Goal: Task Accomplishment & Management: Use online tool/utility

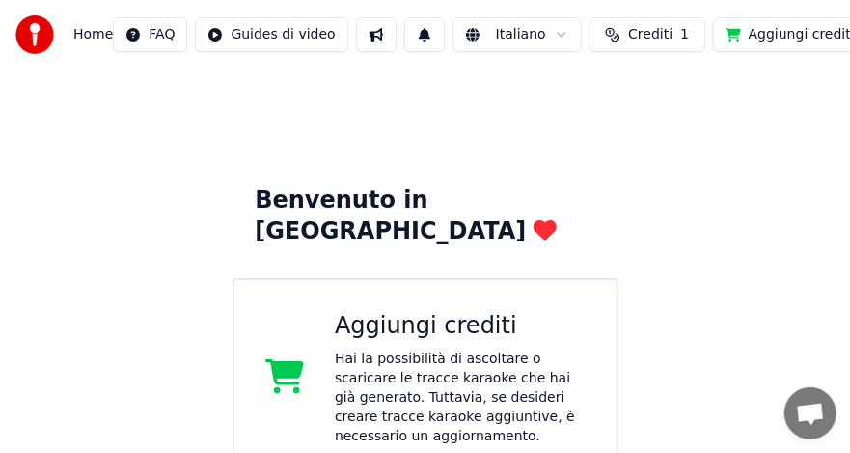
click at [371, 311] on div "Aggiungi crediti" at bounding box center [460, 326] width 251 height 31
click at [397, 312] on div "Aggiungi crediti Hai la possibilità di ascoltare o scaricare le tracce karaoke …" at bounding box center [460, 378] width 251 height 135
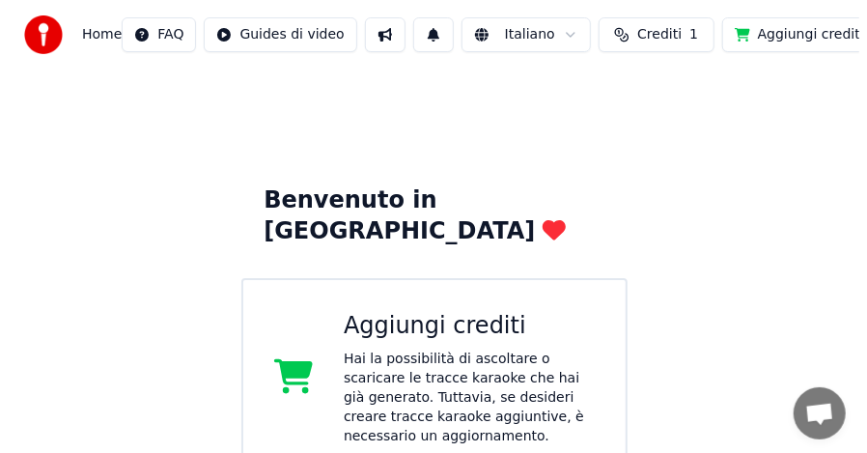
scroll to position [450, 0]
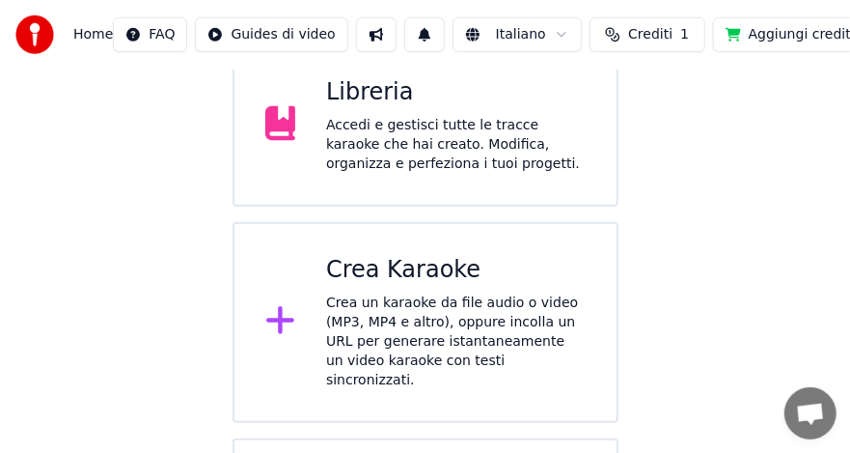
click at [413, 255] on div "Crea Karaoke" at bounding box center [456, 270] width 260 height 31
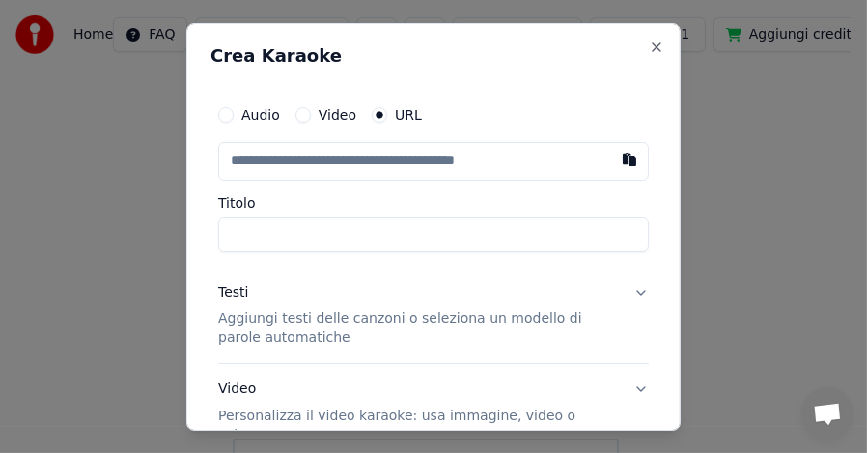
click at [228, 110] on button "Audio" at bounding box center [225, 113] width 15 height 15
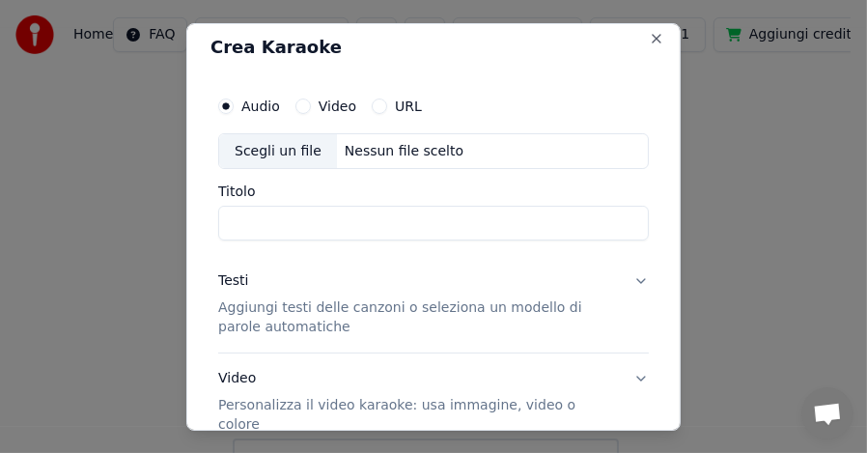
scroll to position [0, 0]
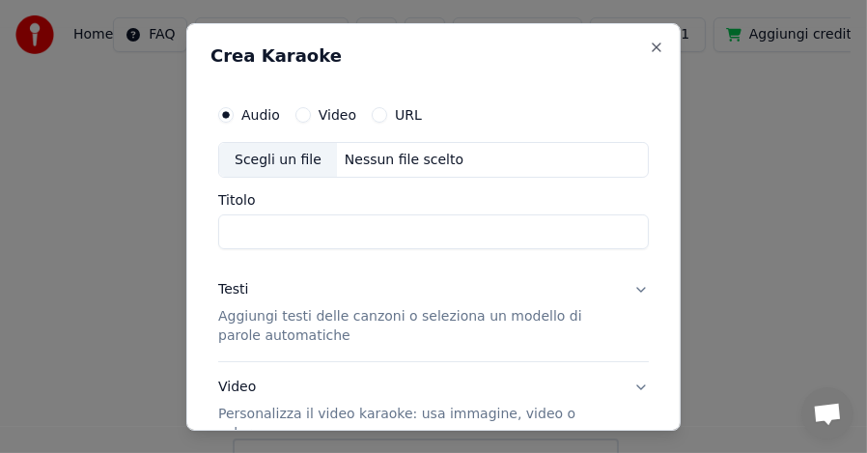
click at [294, 164] on div "Scegli un file" at bounding box center [278, 159] width 118 height 35
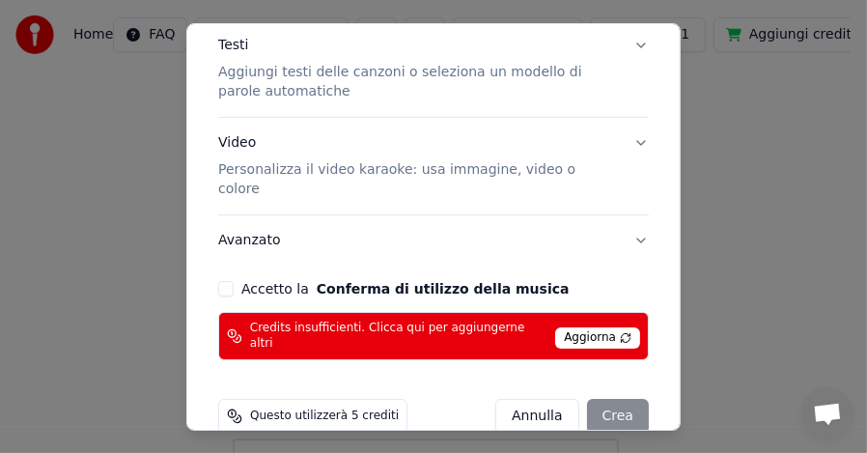
scroll to position [287, 0]
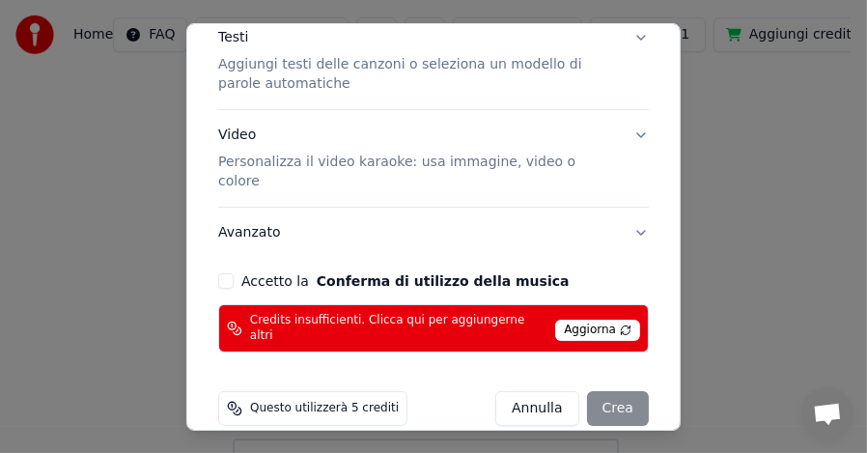
click at [228, 273] on button "Accetto la Conferma di utilizzo della musica" at bounding box center [225, 280] width 15 height 15
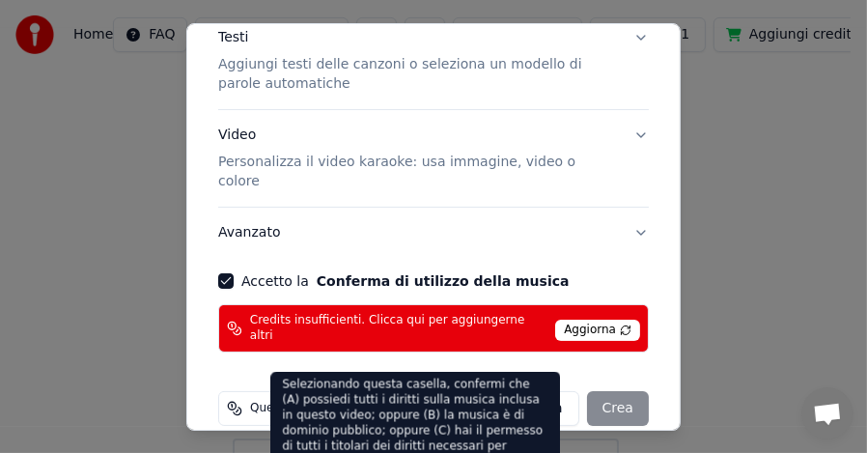
scroll to position [0, 0]
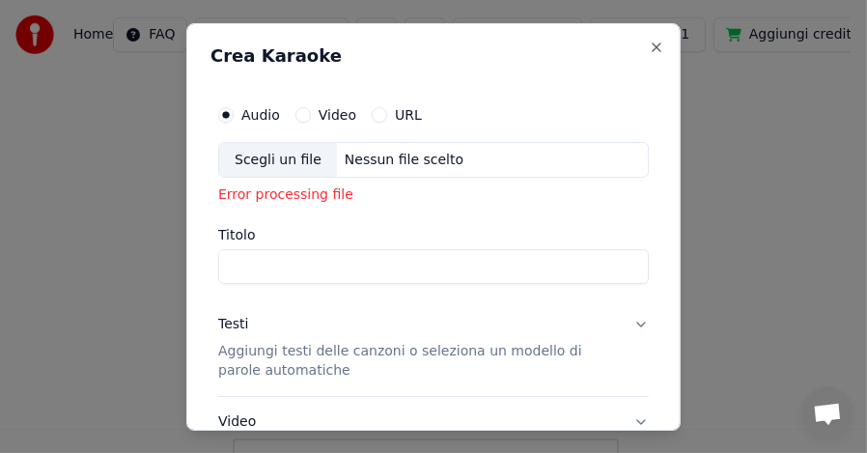
click at [276, 162] on div "Scegli un file" at bounding box center [278, 159] width 118 height 35
type input "**********"
click at [341, 160] on div "Nessun file scelto" at bounding box center [404, 159] width 134 height 19
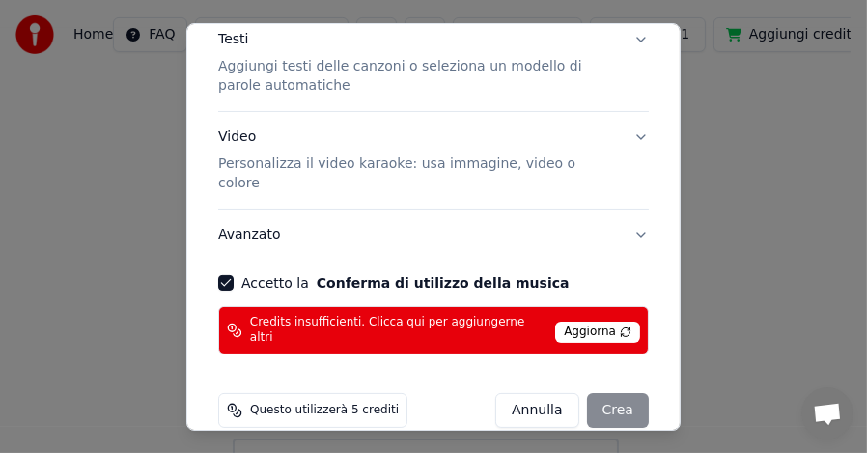
scroll to position [287, 0]
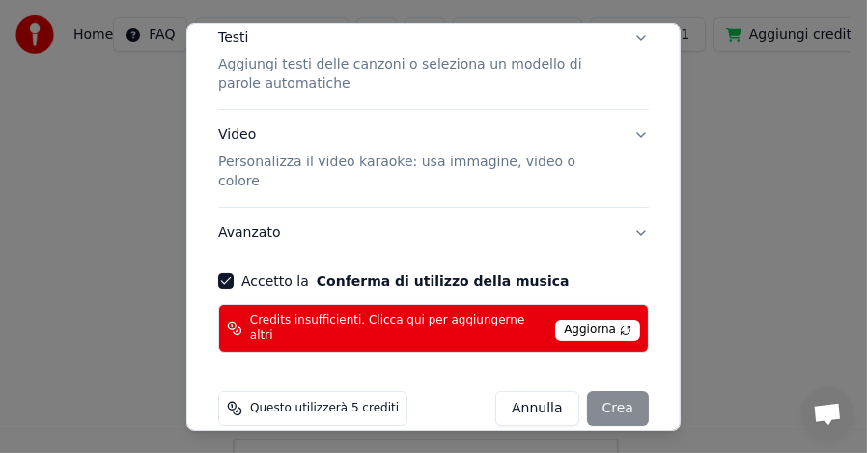
click at [235, 237] on button "Avanzato" at bounding box center [433, 232] width 430 height 50
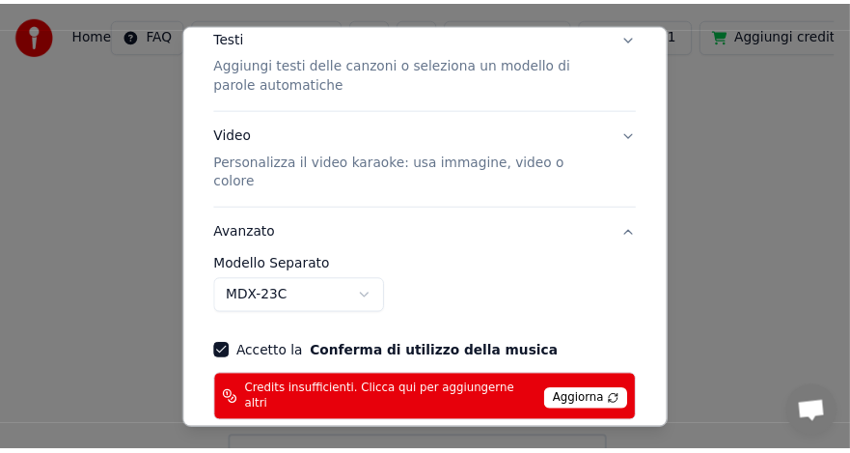
scroll to position [0, 0]
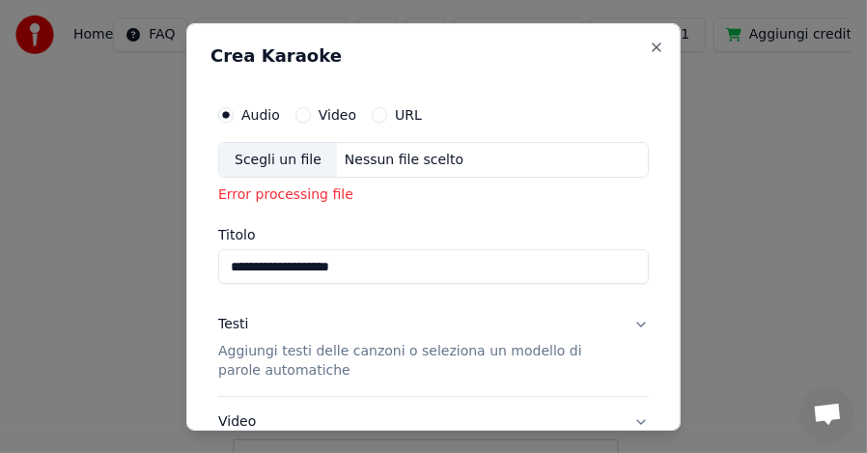
click at [299, 114] on button "Video" at bounding box center [302, 113] width 15 height 15
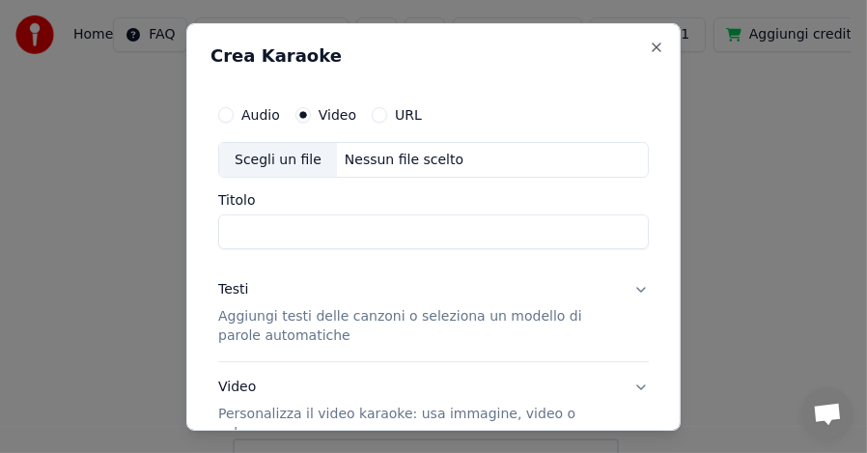
click at [275, 159] on div "Scegli un file" at bounding box center [278, 159] width 118 height 35
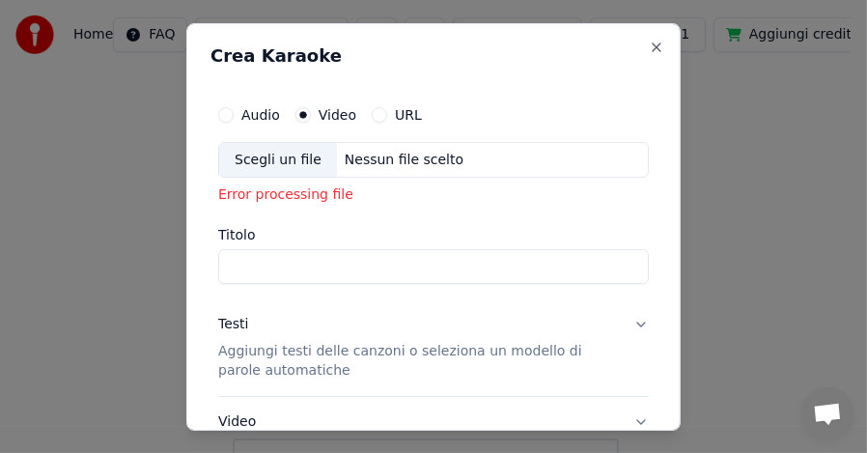
click at [270, 267] on input "Titolo" at bounding box center [433, 266] width 430 height 35
click at [648, 46] on button "Close" at bounding box center [655, 46] width 15 height 15
